Goal: Information Seeking & Learning: Learn about a topic

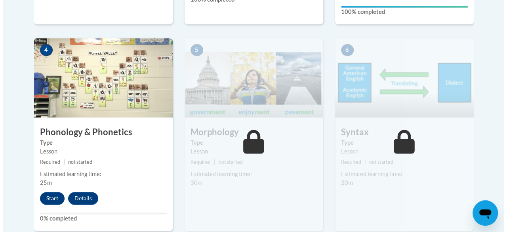
scroll to position [517, 0]
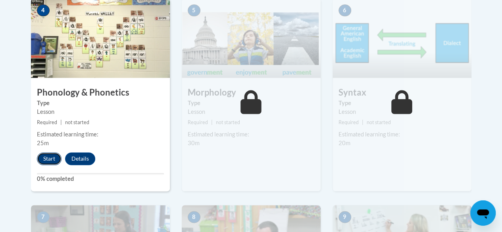
click at [46, 160] on button "Start" at bounding box center [49, 158] width 25 height 13
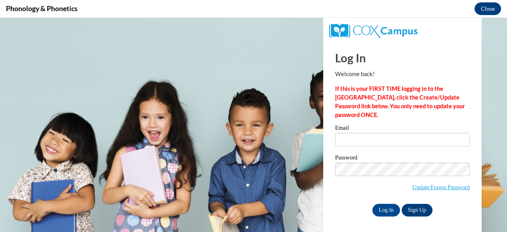
scroll to position [0, 0]
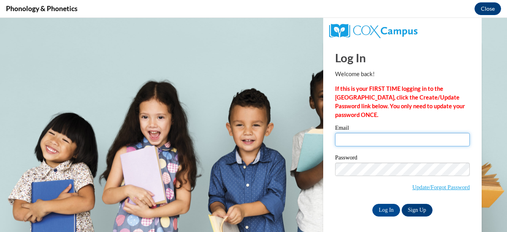
click at [362, 138] on input "Email" at bounding box center [402, 139] width 135 height 13
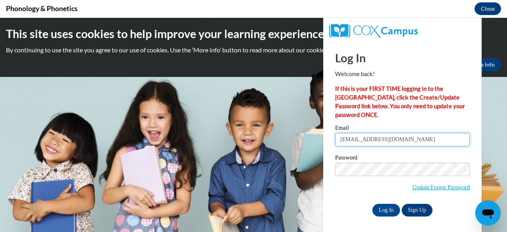
type input "[EMAIL_ADDRESS][DOMAIN_NAME]"
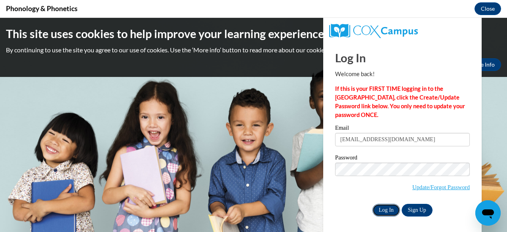
click at [376, 209] on input "Log In" at bounding box center [387, 210] width 28 height 13
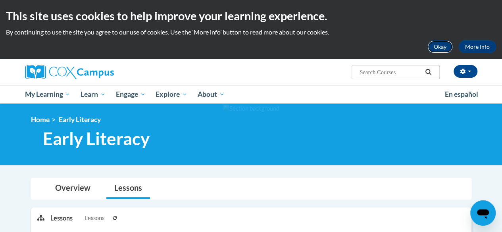
click at [442, 45] on button "Okay" at bounding box center [439, 46] width 25 height 13
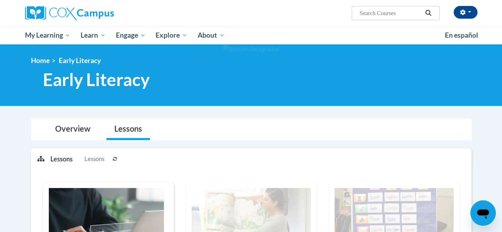
click at [400, 14] on input "Search..." at bounding box center [389, 13] width 63 height 10
click at [471, 15] on button "button" at bounding box center [465, 12] width 24 height 13
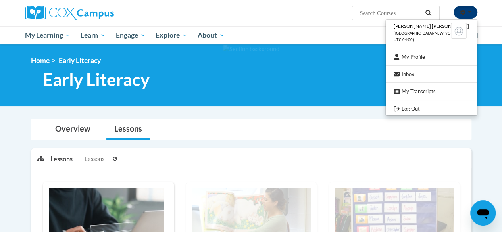
click at [471, 15] on button "button" at bounding box center [465, 12] width 24 height 13
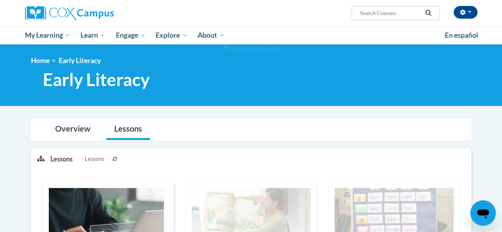
click at [299, 22] on div "Derek Jake Epps (America/New_York UTC-04:00) My Profile Inbox My Transcripts Lo…" at bounding box center [251, 13] width 464 height 26
